Goal: Task Accomplishment & Management: Complete application form

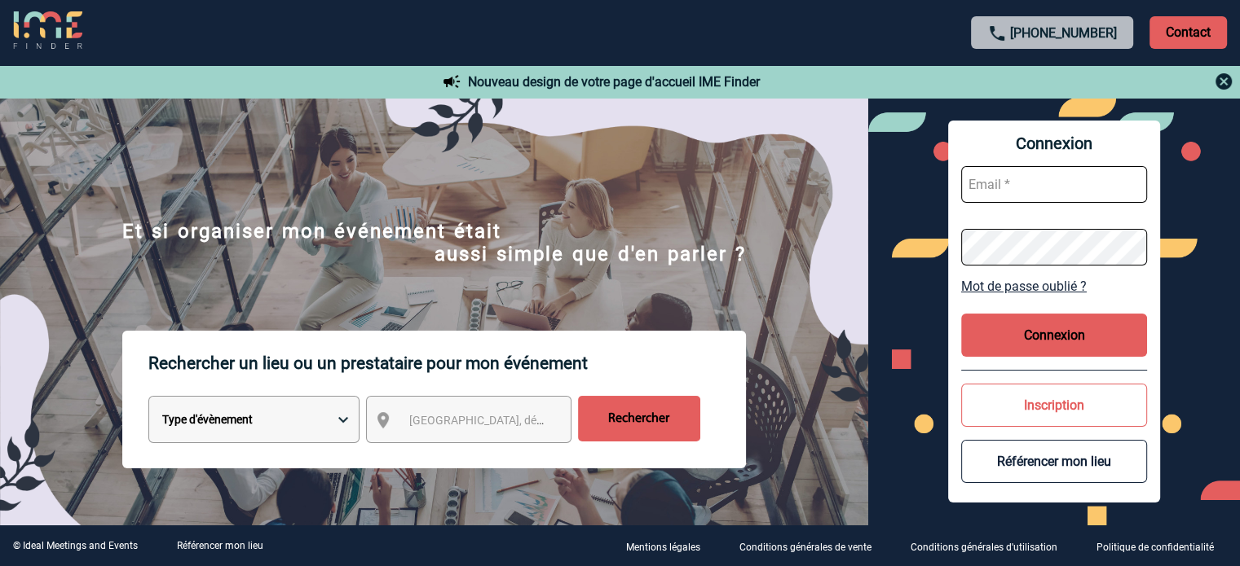
type input "[EMAIL_ADDRESS][DOMAIN_NAME]"
click at [1043, 325] on button "Connexion" at bounding box center [1054, 335] width 186 height 43
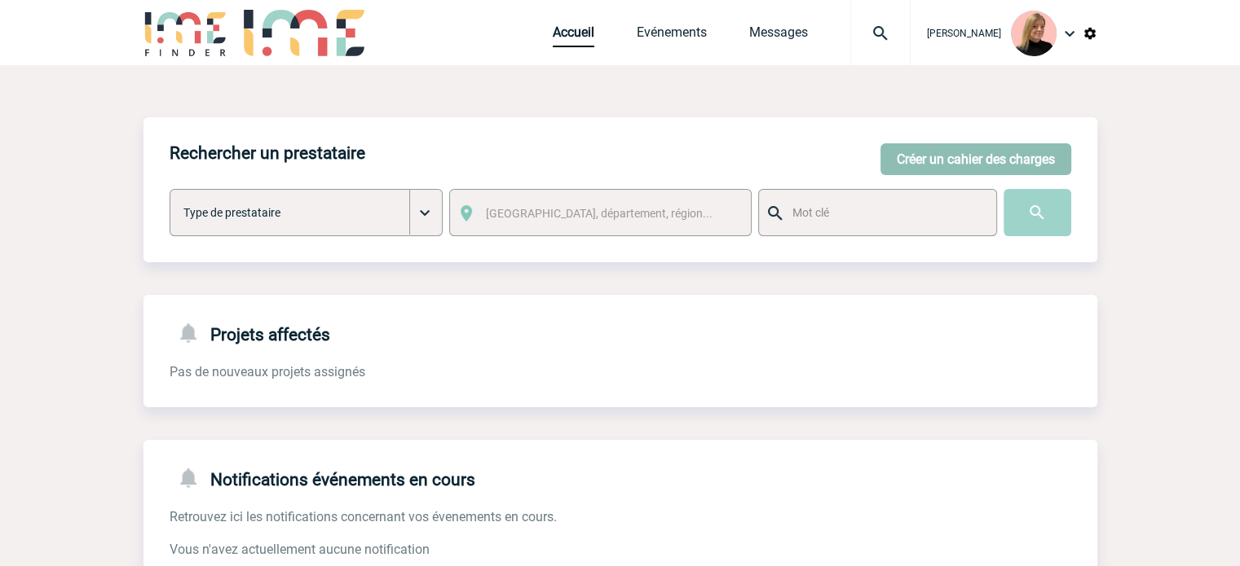
click at [907, 168] on button "Créer un cahier des charges" at bounding box center [975, 159] width 191 height 32
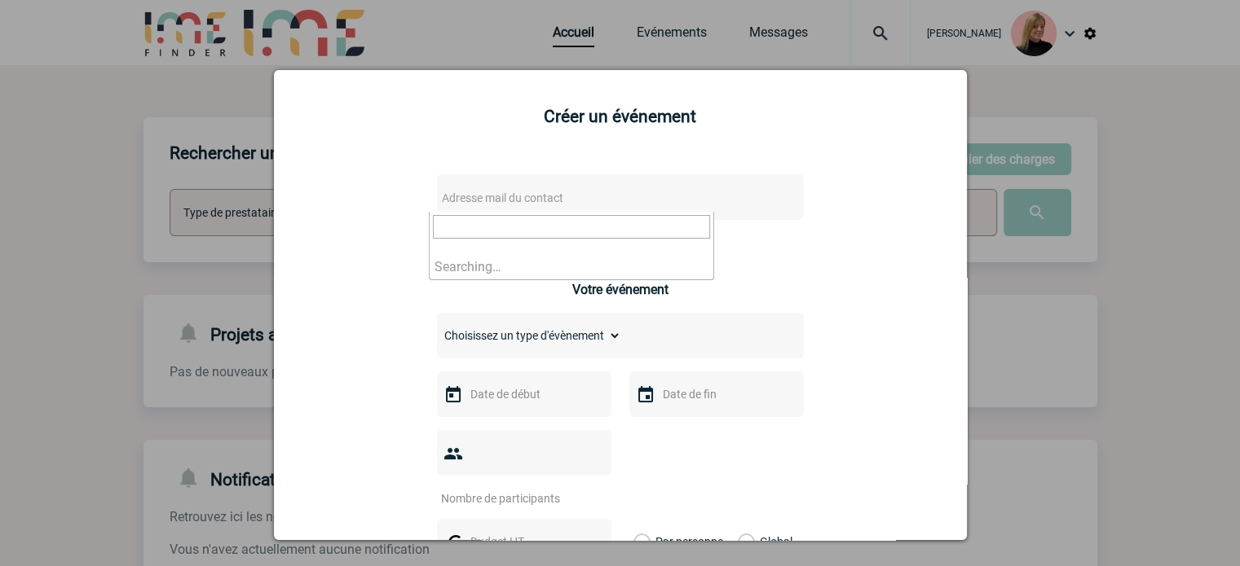
click at [519, 201] on span "Adresse mail du contact" at bounding box center [502, 198] width 121 height 13
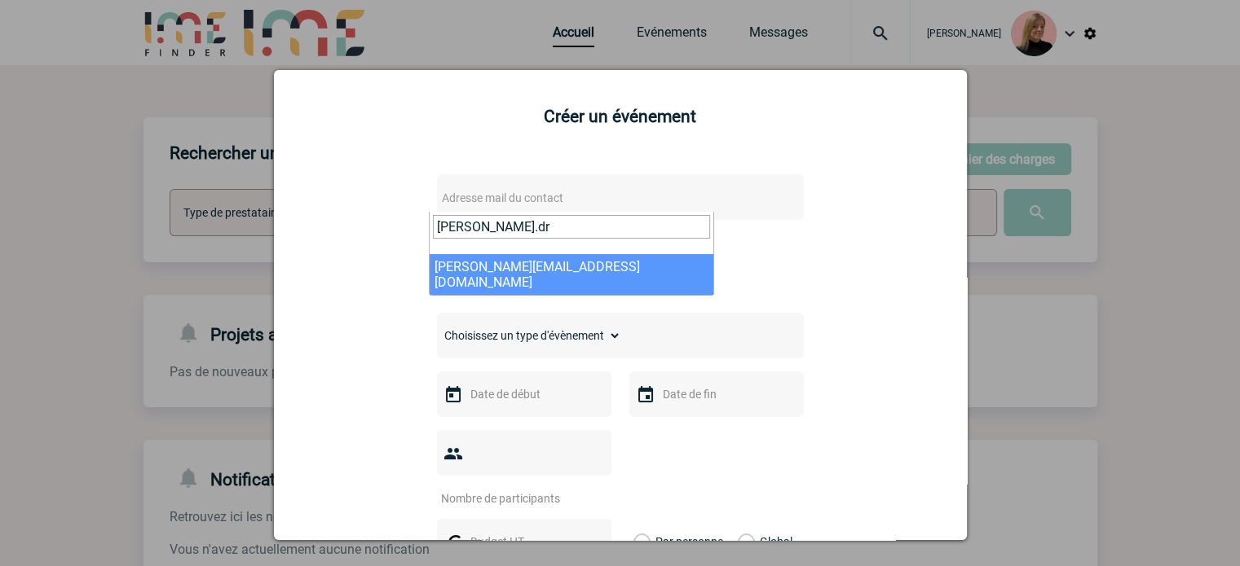
type input "[PERSON_NAME].dr"
select select "132502"
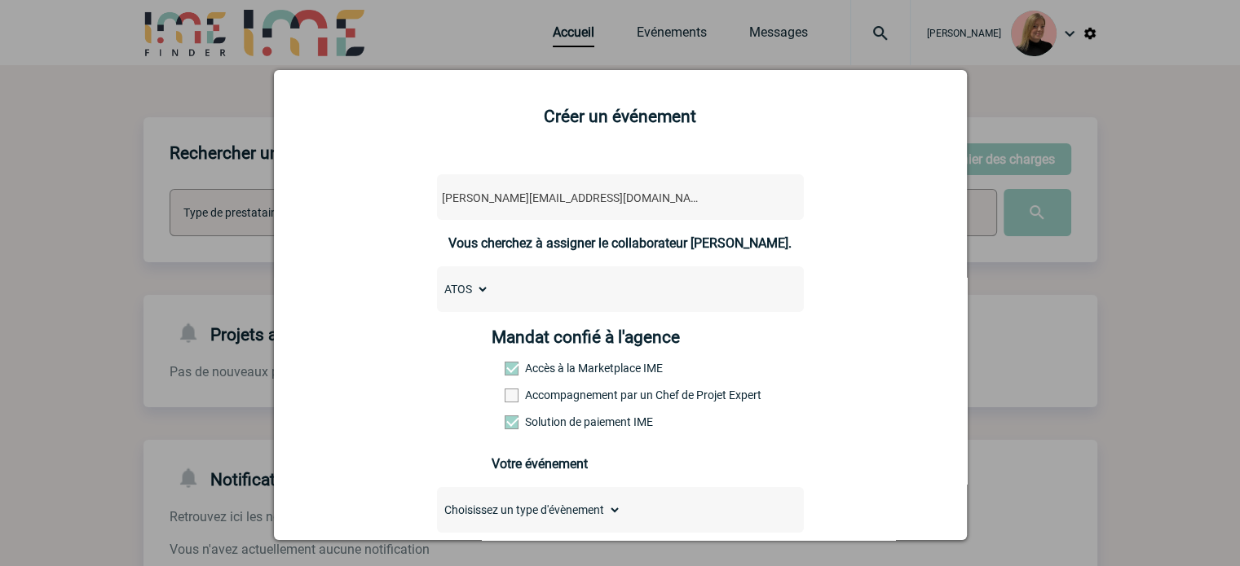
click at [546, 397] on label "Accompagnement par un Chef de Projet Expert" at bounding box center [541, 395] width 72 height 13
click at [0, 0] on input "Accompagnement par un Chef de Projet Expert" at bounding box center [0, 0] width 0 height 0
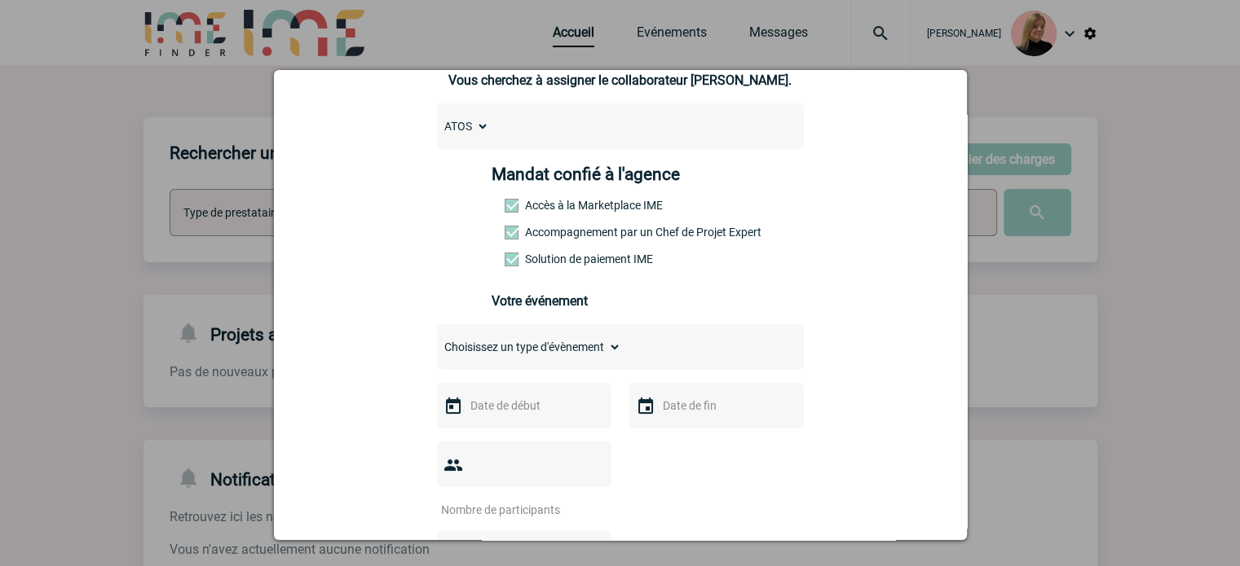
click at [551, 354] on select "Choisissez un type d'évènement Séminaire avec nuitée Séminaire sans nuitée Repa…" at bounding box center [529, 347] width 184 height 23
select select "1"
click at [437, 341] on select "Choisissez un type d'évènement Séminaire avec nuitée Séminaire sans nuitée Repa…" at bounding box center [529, 347] width 184 height 23
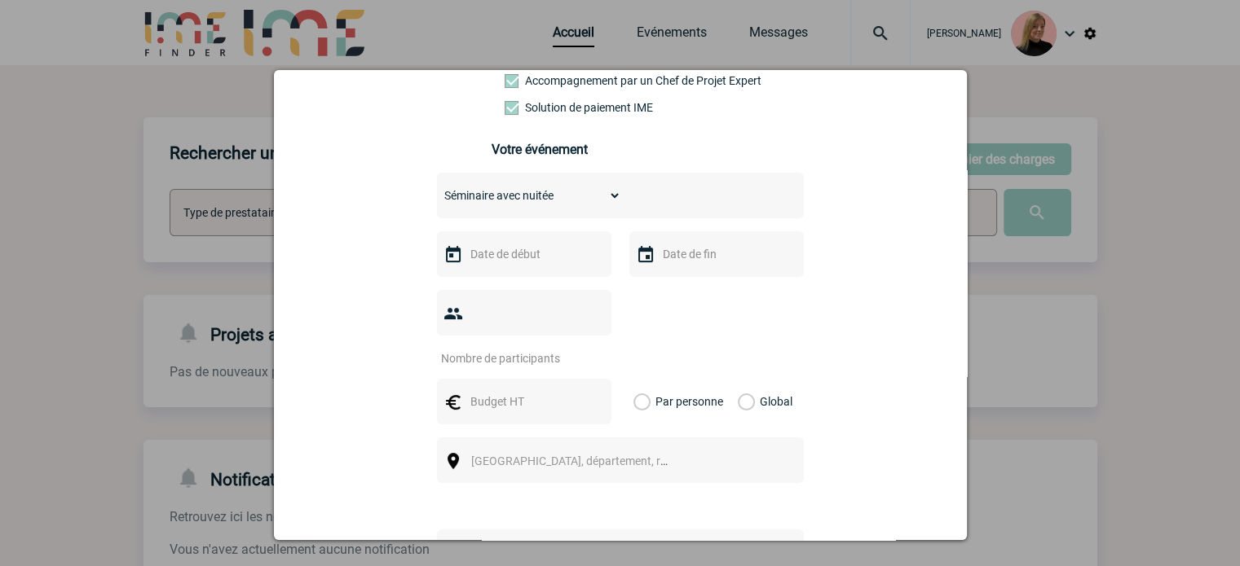
scroll to position [326, 0]
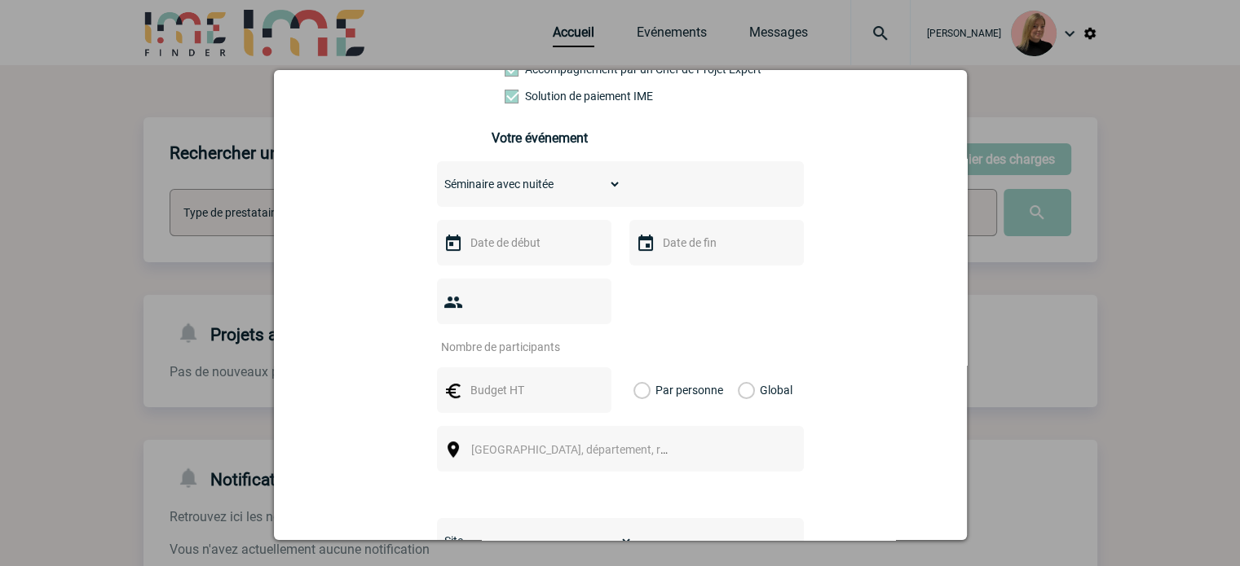
click at [498, 248] on input "text" at bounding box center [522, 242] width 112 height 21
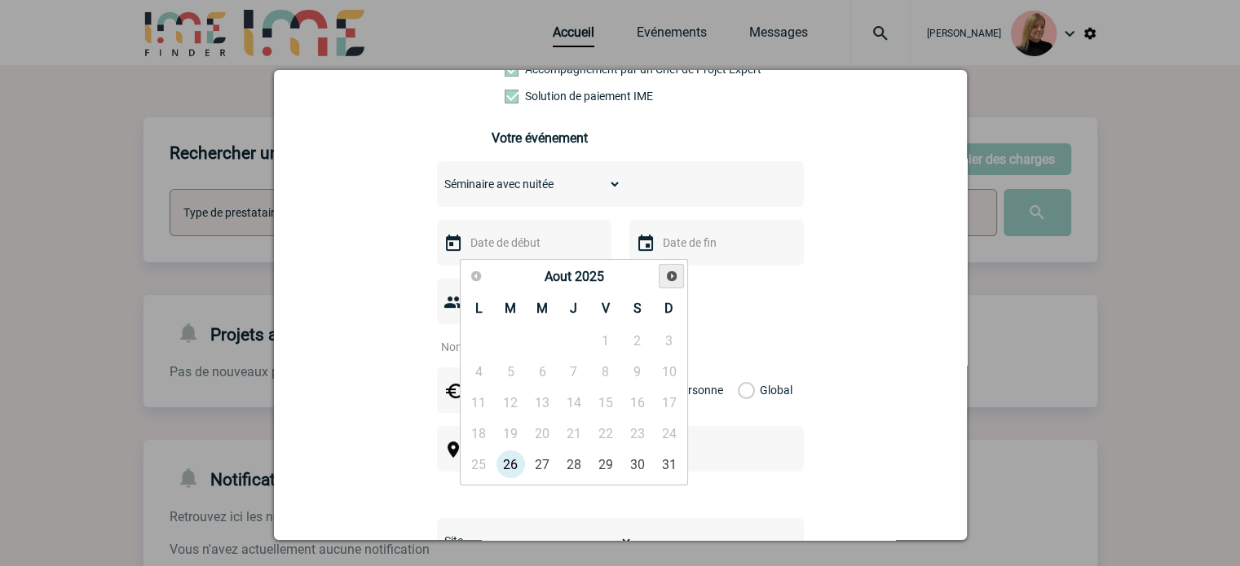
click at [665, 275] on span "Suivant" at bounding box center [671, 276] width 13 height 13
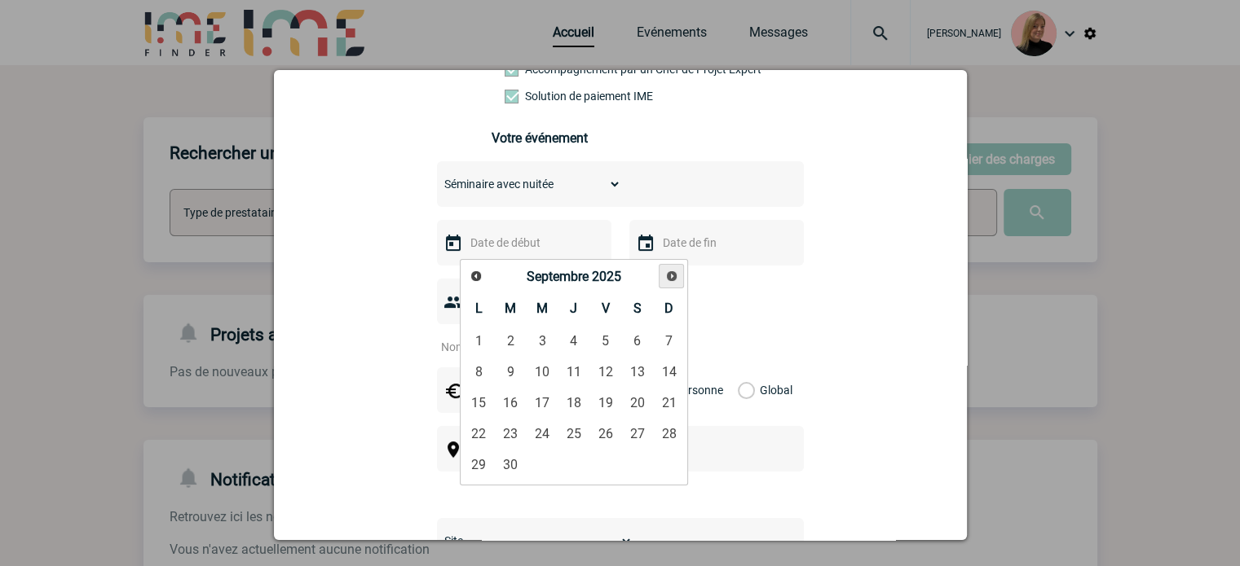
click at [668, 275] on span "Suivant" at bounding box center [671, 276] width 13 height 13
click at [513, 373] on link "7" at bounding box center [511, 371] width 30 height 29
type input "[DATE]"
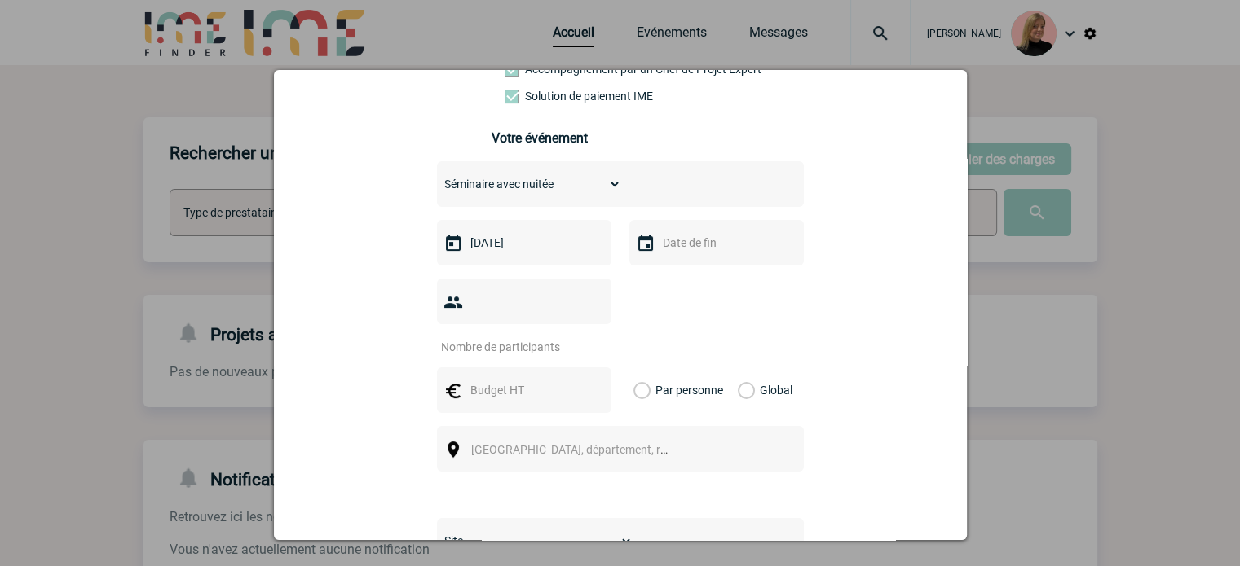
click at [682, 249] on input "text" at bounding box center [715, 242] width 112 height 21
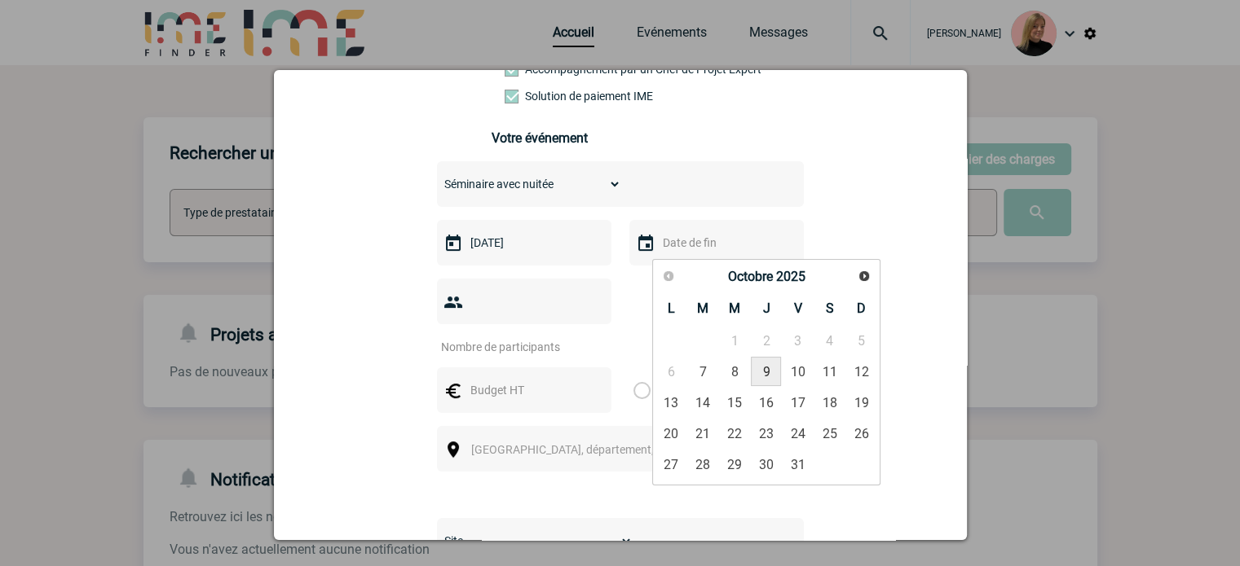
click at [763, 372] on link "9" at bounding box center [766, 371] width 30 height 29
type input "[DATE]"
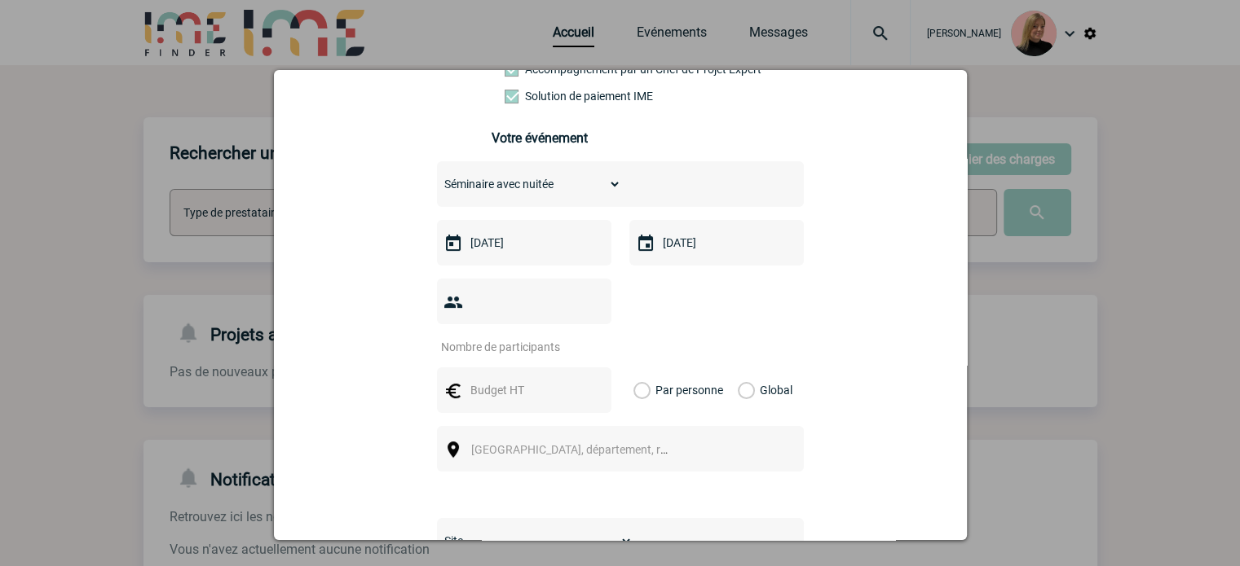
click at [533, 337] on input "number" at bounding box center [513, 347] width 153 height 21
type input "35"
click at [750, 369] on div "Global" at bounding box center [762, 391] width 55 height 46
click at [741, 370] on label "Global" at bounding box center [743, 391] width 11 height 46
click at [0, 0] on input "Global" at bounding box center [0, 0] width 0 height 0
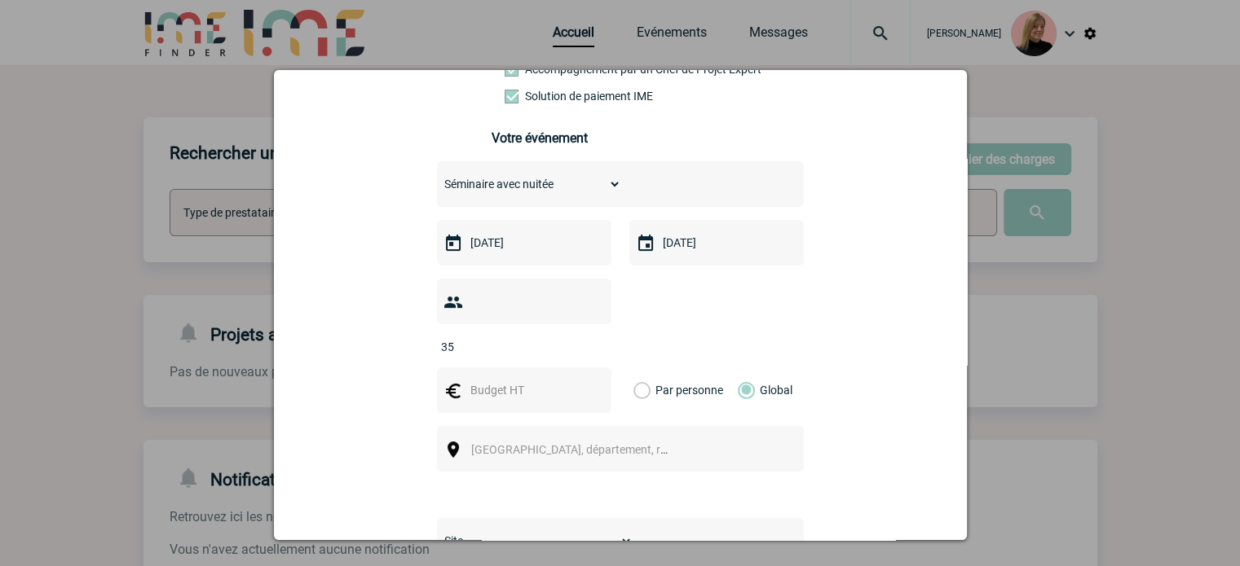
click at [525, 380] on input "text" at bounding box center [522, 390] width 112 height 21
type input "25000"
click at [645, 439] on span "[GEOGRAPHIC_DATA], département, région..." at bounding box center [577, 450] width 224 height 23
type input "P"
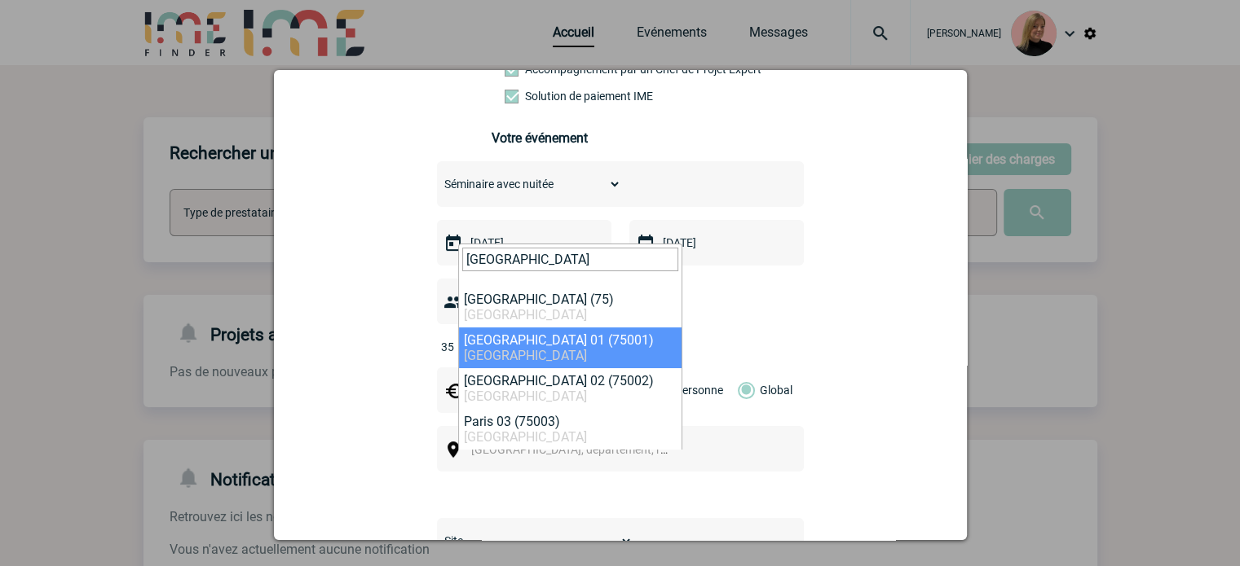
type input "[GEOGRAPHIC_DATA]"
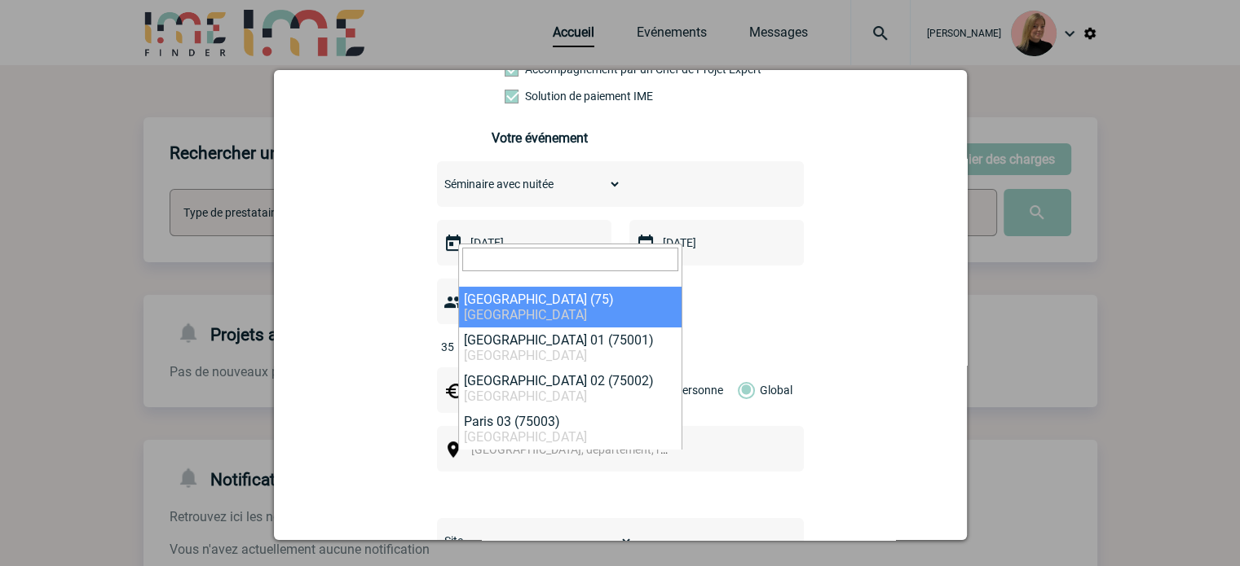
select select "3"
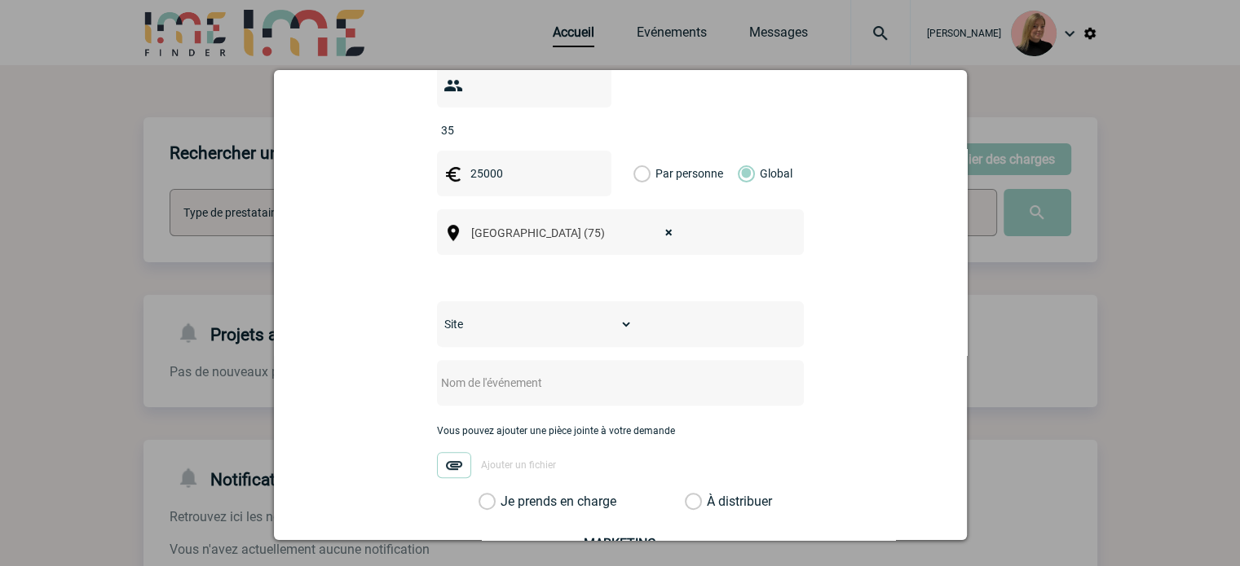
scroll to position [571, 0]
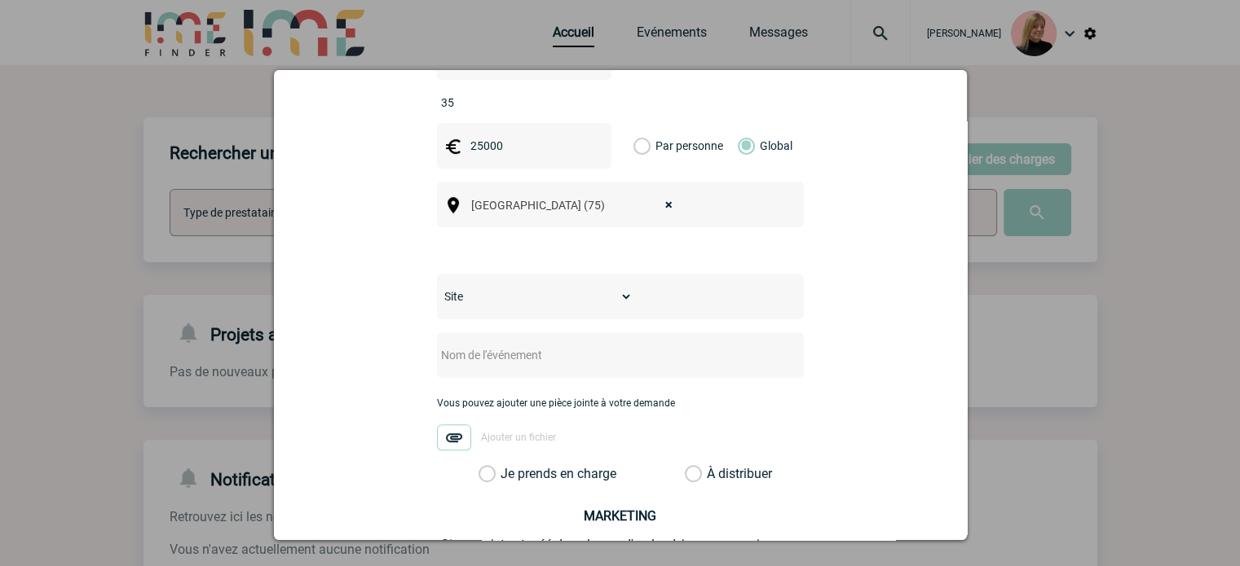
click at [491, 466] on label "Je prends en charge" at bounding box center [492, 474] width 28 height 16
click at [0, 0] on input "Je prends en charge" at bounding box center [0, 0] width 0 height 0
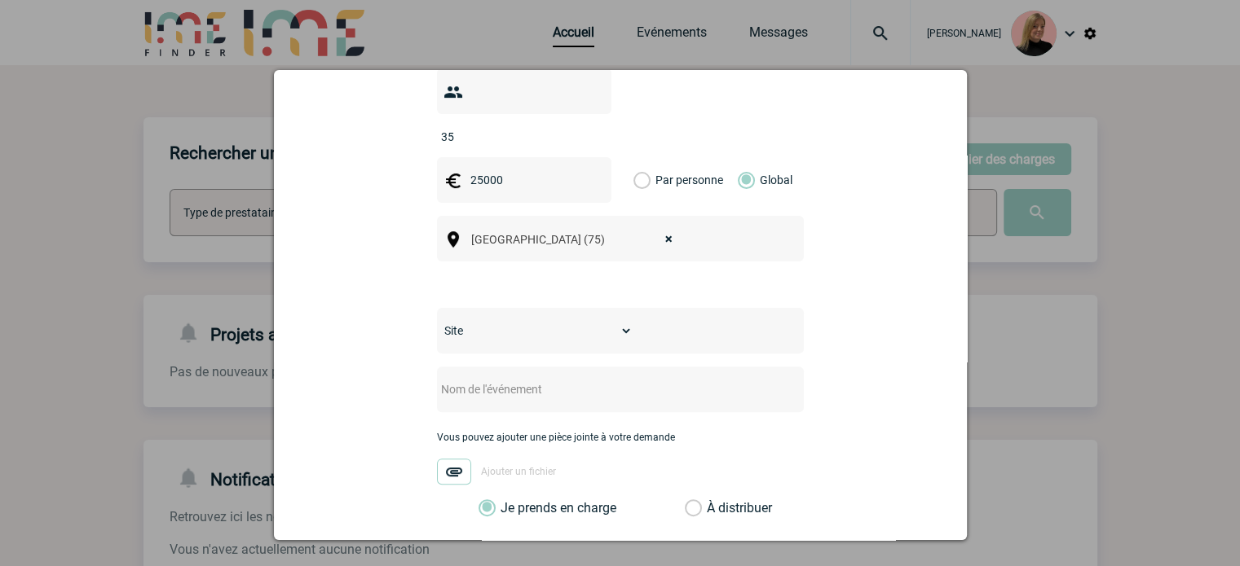
scroll to position [564, 0]
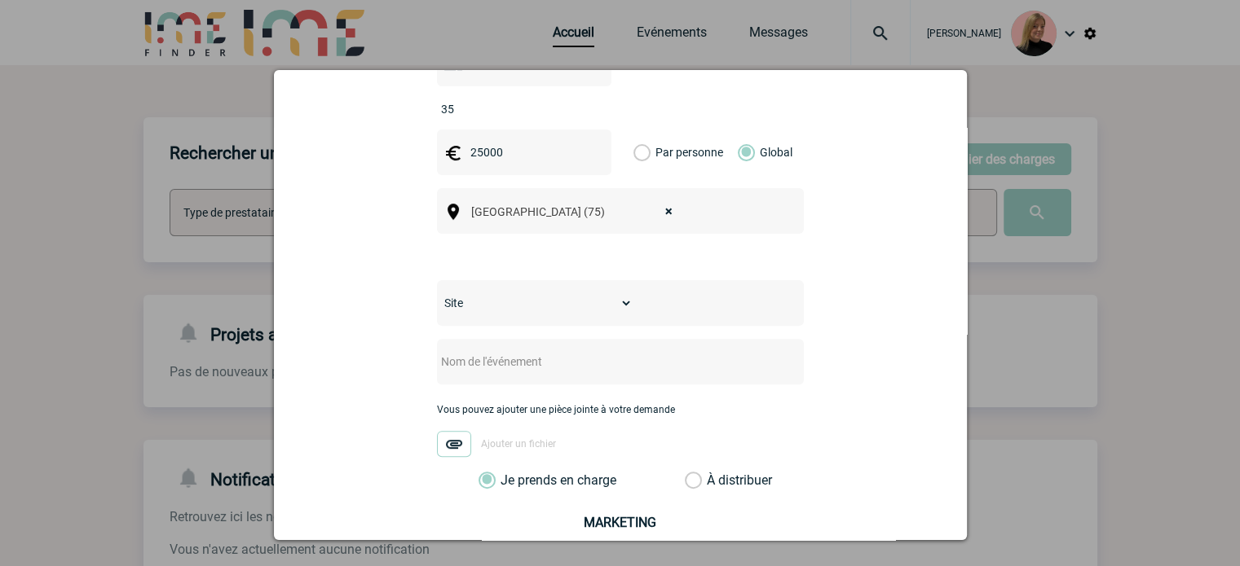
click at [546, 351] on input "text" at bounding box center [599, 361] width 324 height 21
paste input "Atos SEC Extraordinary Meeting"
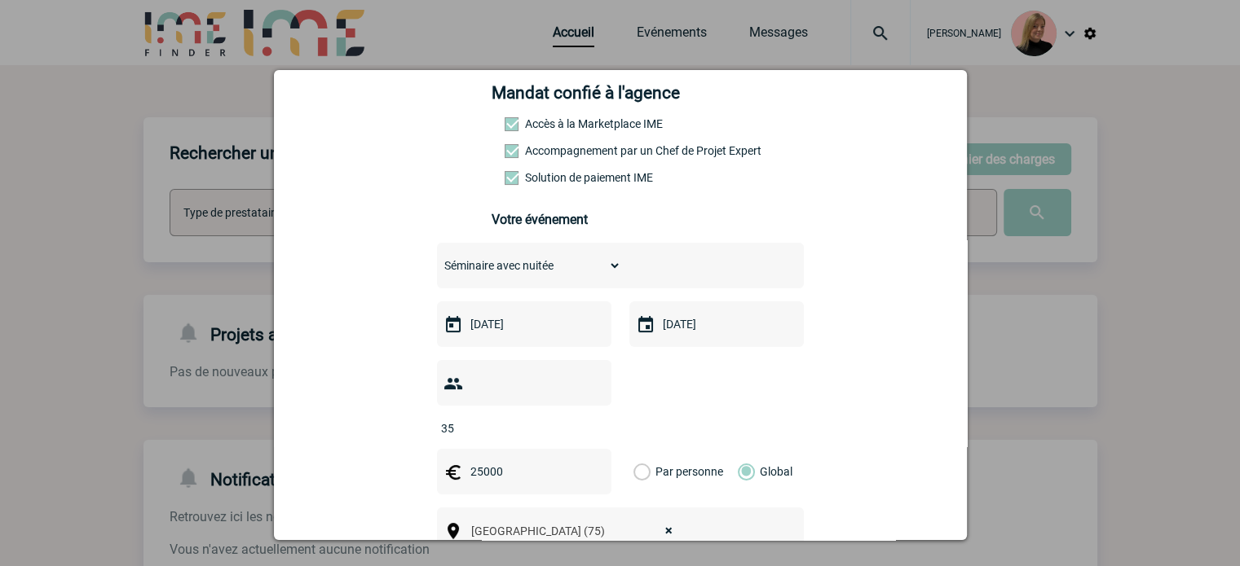
scroll to position [326, 0]
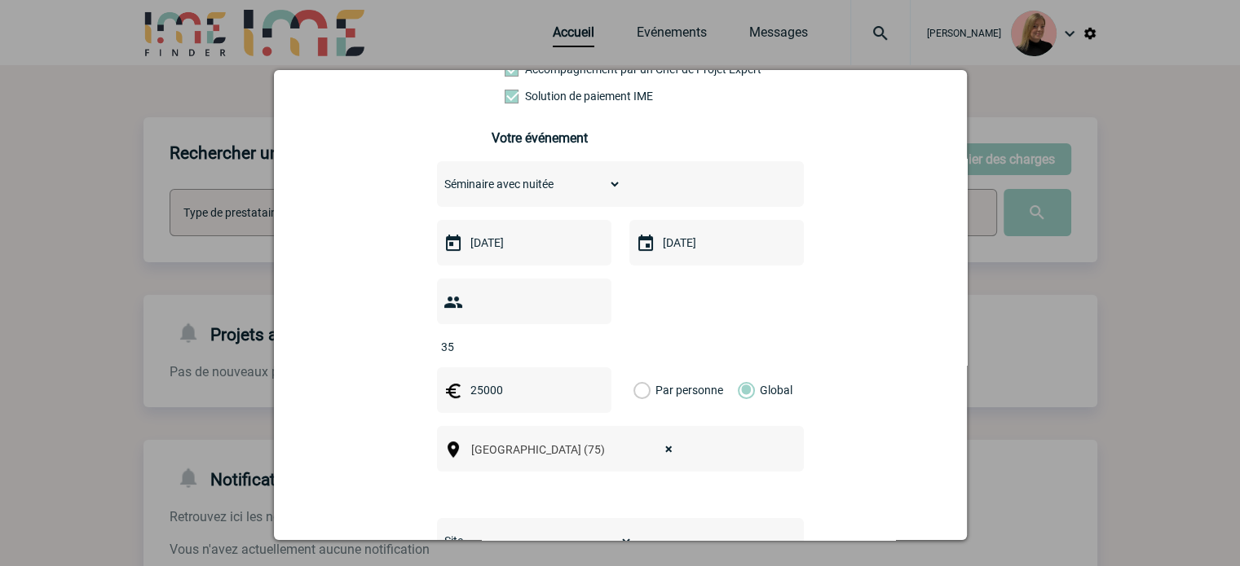
type input "Atos SEC Extraordinary Meeting"
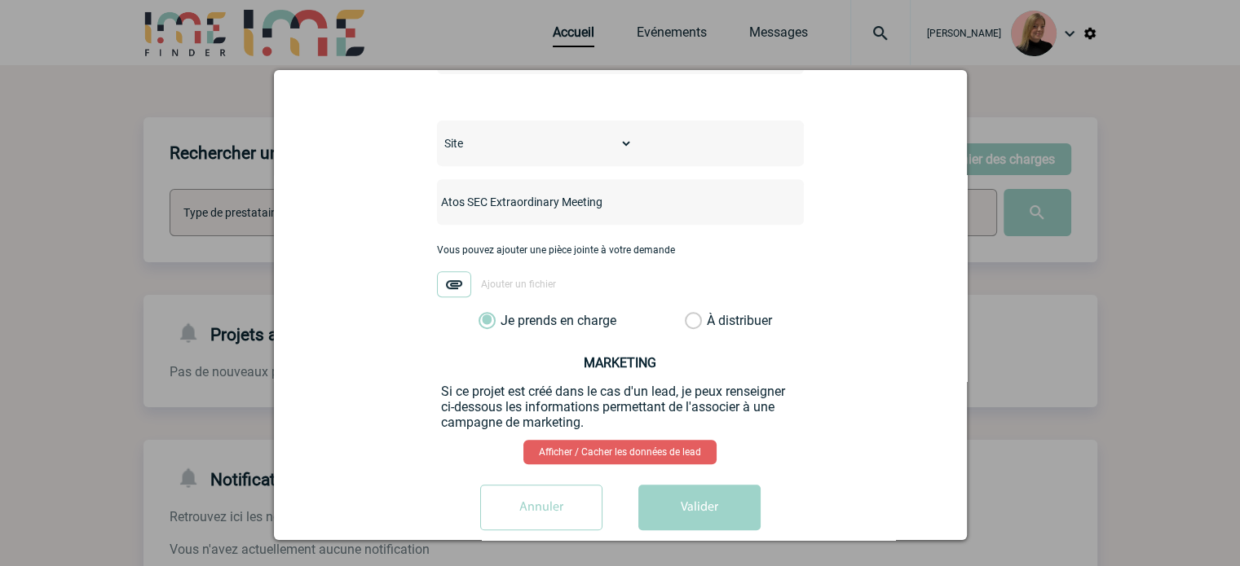
scroll to position [727, 0]
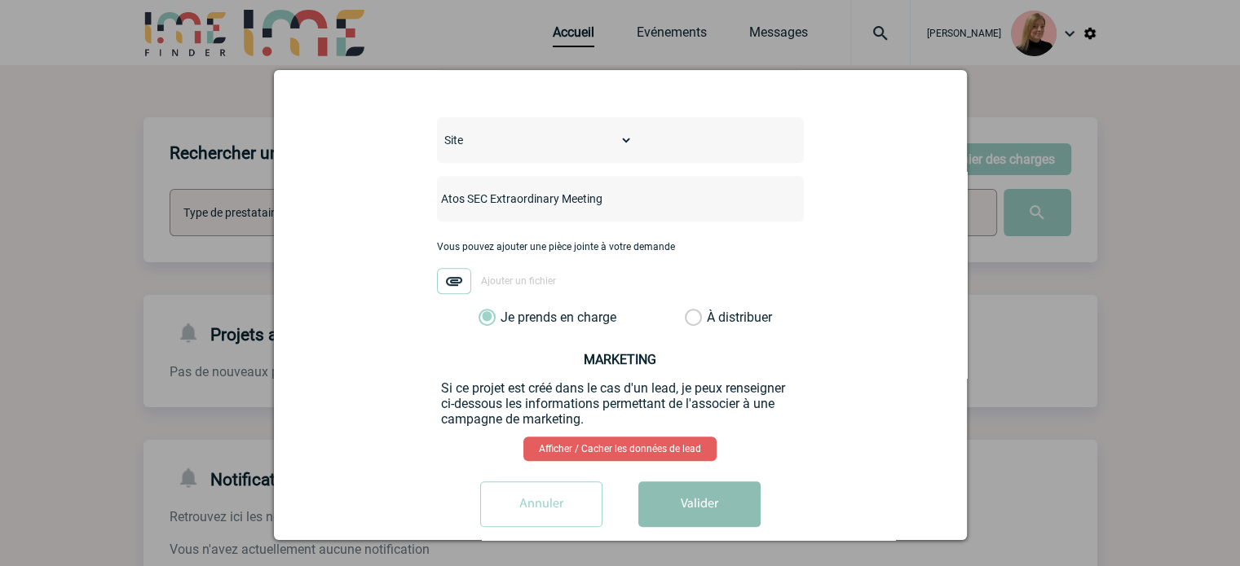
click at [712, 485] on button "Valider" at bounding box center [699, 505] width 122 height 46
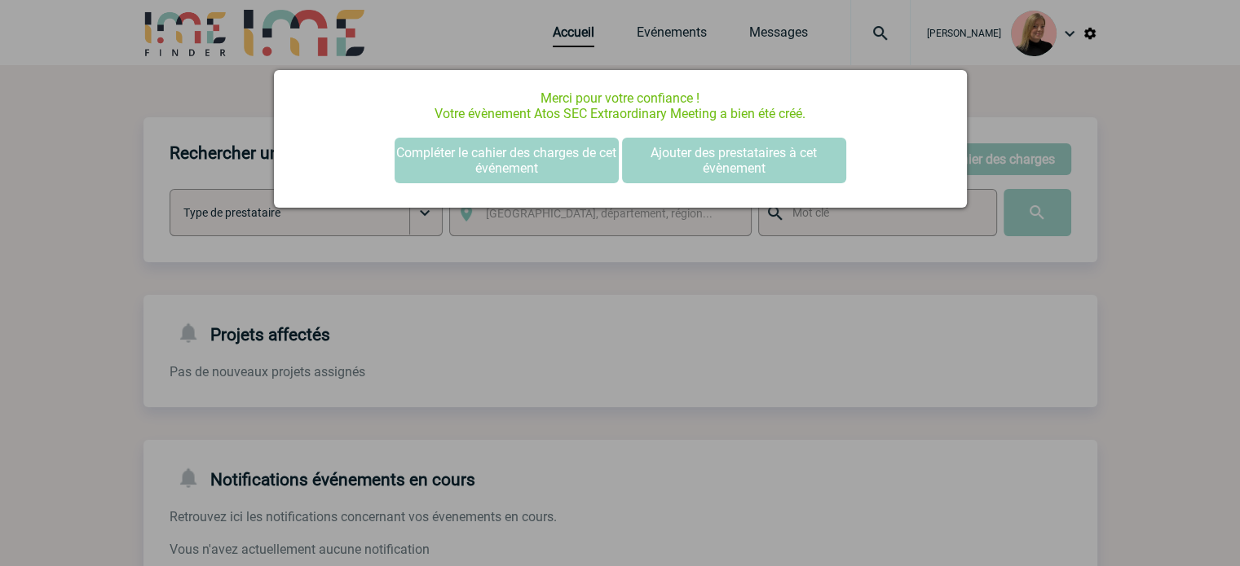
scroll to position [0, 0]
click at [558, 165] on button "Compléter le cahier des charges de cet événement" at bounding box center [506, 161] width 224 height 46
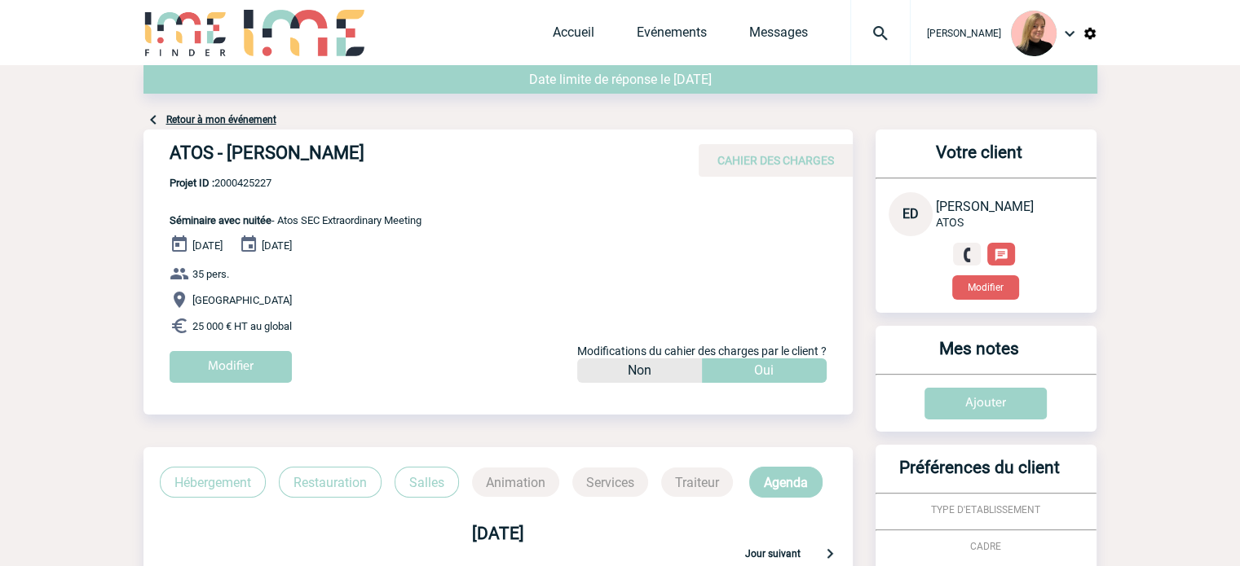
drag, startPoint x: 170, startPoint y: 152, endPoint x: 451, endPoint y: 151, distance: 280.4
click at [451, 151] on h4 "ATOS - Elizabet DRAGOMIROVA" at bounding box center [414, 157] width 489 height 28
copy h4 "ATOS - Elizabet DRAGOMIROVA"
